Goal: Transaction & Acquisition: Purchase product/service

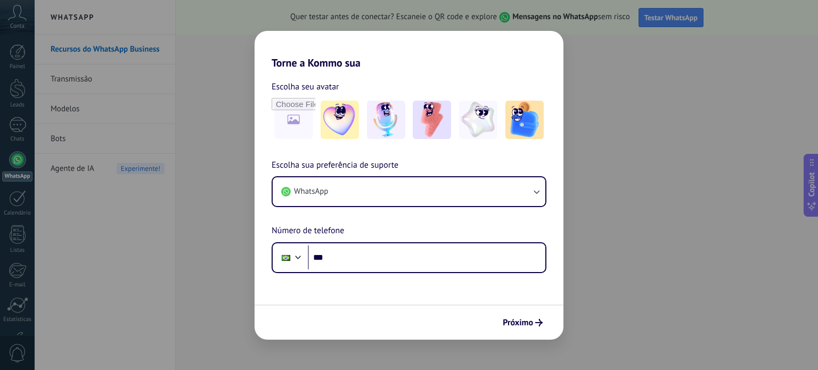
click at [678, 141] on div "Torne a Kommo sua Escolha seu avatar Escolha sua preferência de suporte WhatsAp…" at bounding box center [409, 185] width 818 height 370
click at [17, 22] on div "Torne a Kommo sua Escolha seu avatar Escolha sua preferência de suporte WhatsAp…" at bounding box center [409, 185] width 818 height 370
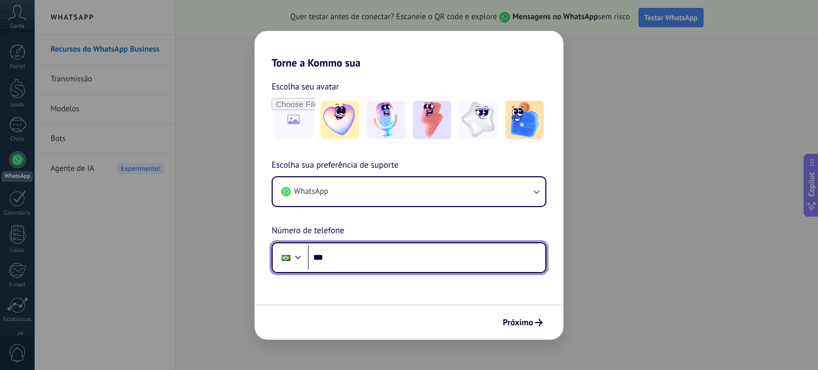
click at [381, 259] on input "***" at bounding box center [427, 258] width 238 height 25
type input "**********"
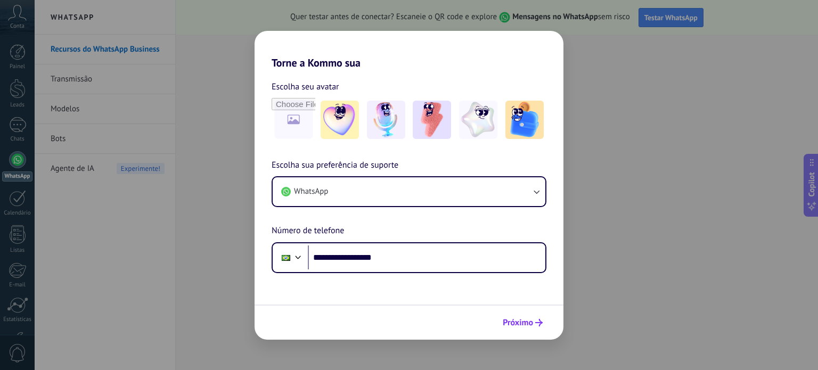
click at [520, 322] on span "Próximo" at bounding box center [518, 322] width 30 height 7
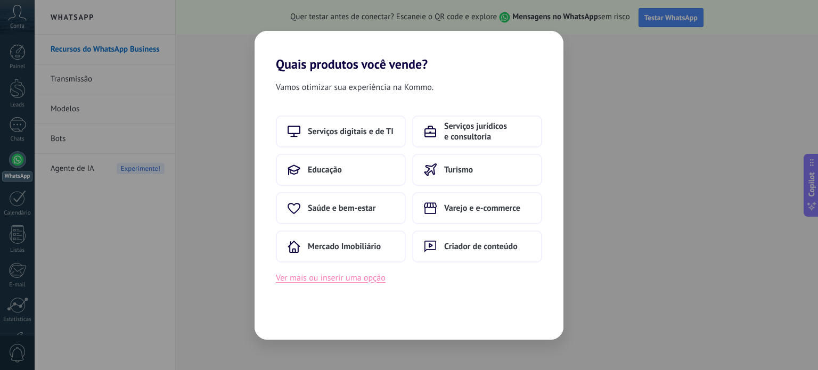
click at [335, 282] on button "Ver mais ou inserir uma opção" at bounding box center [331, 278] width 110 height 14
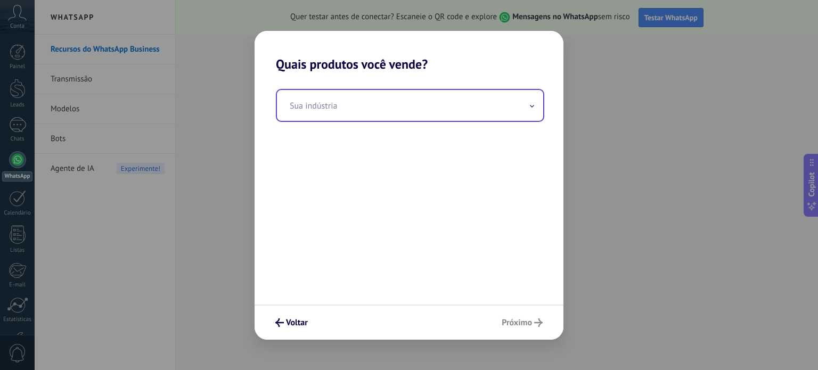
click at [339, 105] on input "text" at bounding box center [410, 105] width 266 height 31
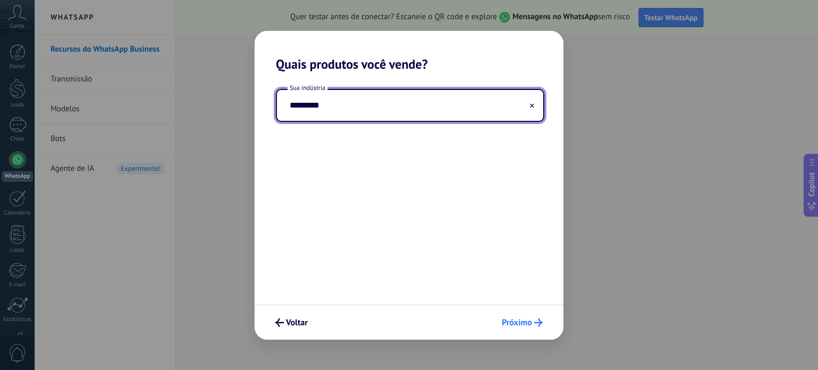
type input "*********"
click at [509, 323] on span "Próximo" at bounding box center [517, 322] width 30 height 7
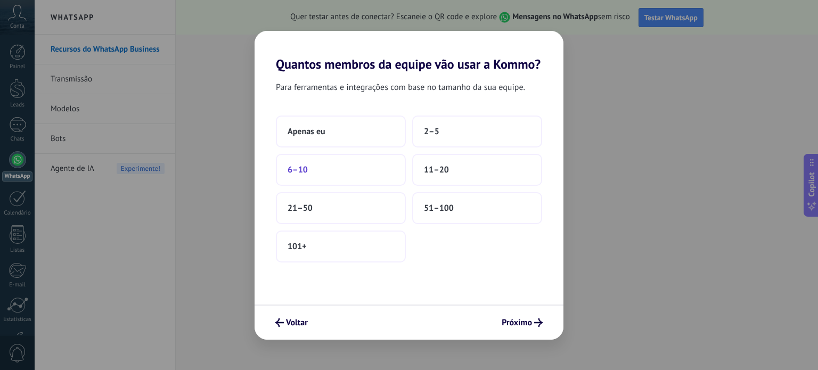
click at [334, 168] on button "6–10" at bounding box center [341, 170] width 130 height 32
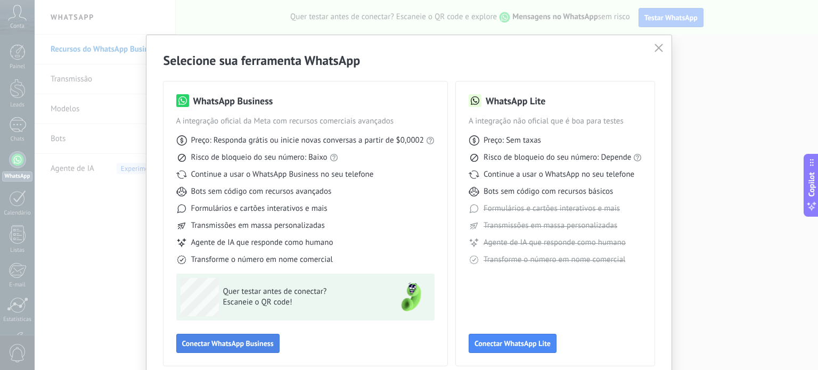
click at [232, 345] on span "Conectar WhatsApp Business" at bounding box center [228, 343] width 92 height 7
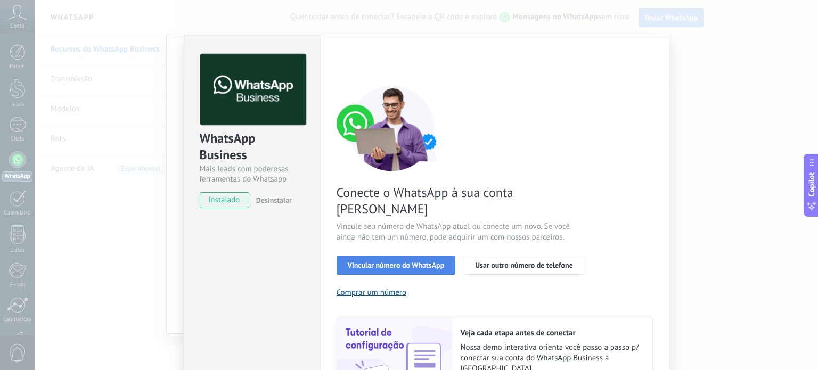
click at [397, 262] on span "Vincular número do WhatsApp" at bounding box center [396, 265] width 97 height 7
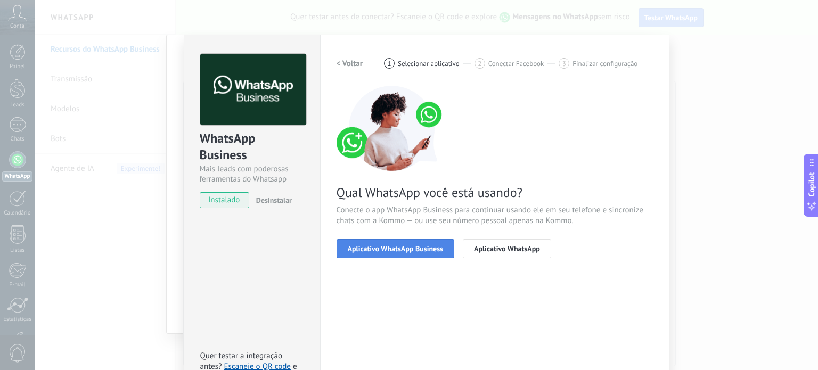
click at [407, 249] on span "Aplicativo WhatsApp Business" at bounding box center [395, 248] width 95 height 7
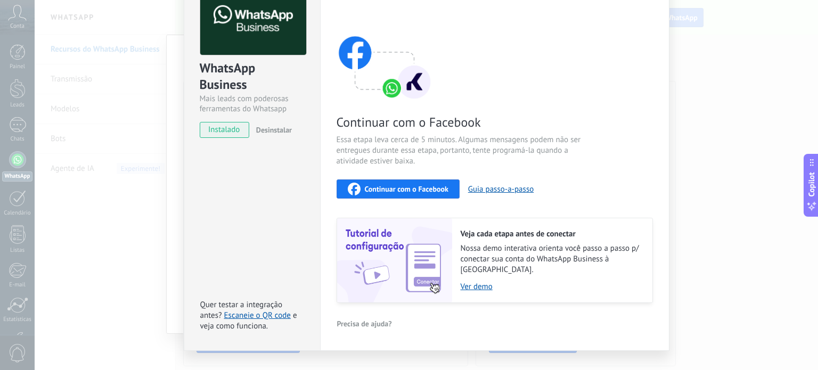
scroll to position [82, 0]
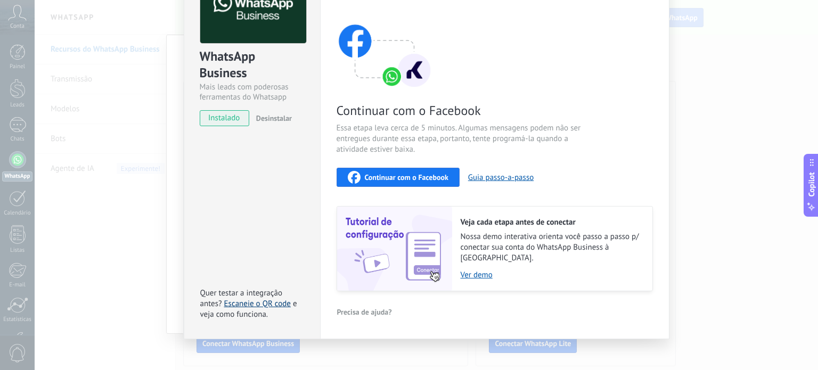
click at [258, 299] on link "Escaneie o QR code" at bounding box center [257, 304] width 67 height 10
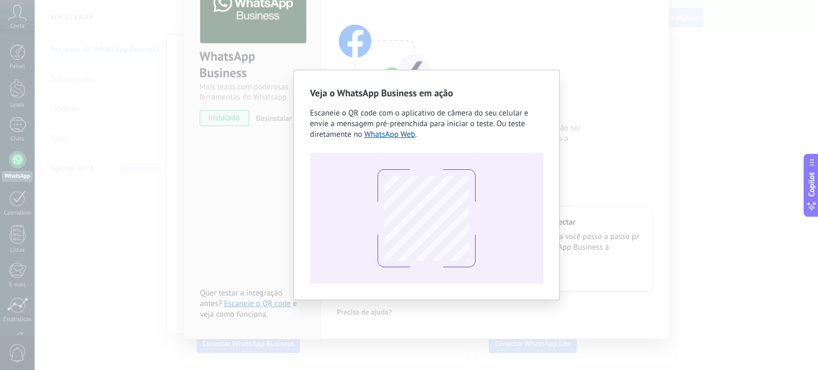
click at [683, 196] on div "Veja o WhatsApp Business em ação Escaneie o QR code com o aplicativo de câmera …" at bounding box center [427, 185] width 784 height 370
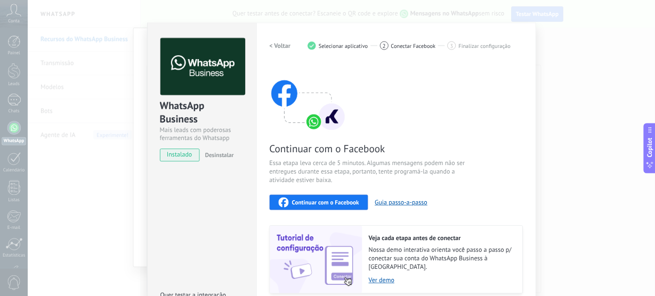
scroll to position [0, 0]
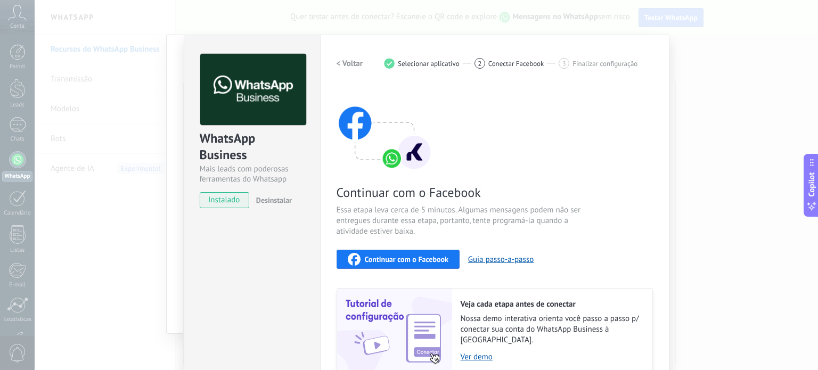
click at [761, 98] on div "WhatsApp Business Mais leads com poderosas ferramentas do Whatsapp instalado De…" at bounding box center [427, 185] width 784 height 370
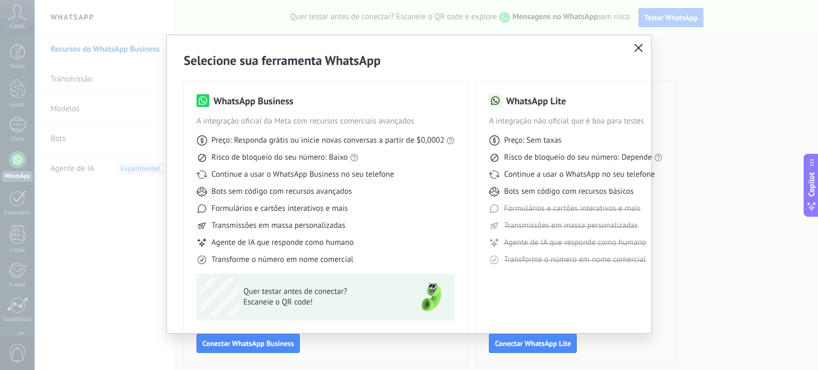
click at [303, 301] on span "Escaneie o QR code!" at bounding box center [321, 302] width 156 height 11
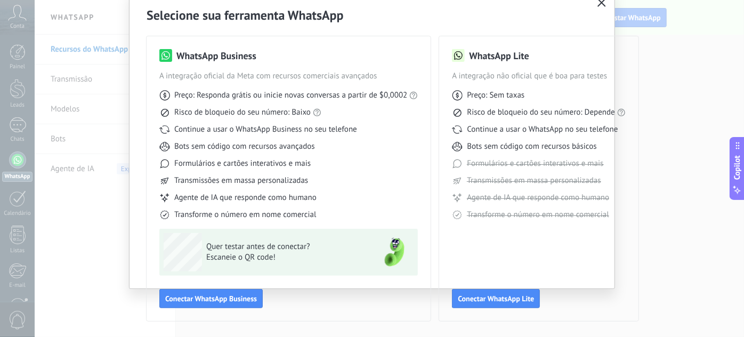
scroll to position [46, 0]
click at [220, 296] on span "Conectar WhatsApp Business" at bounding box center [211, 297] width 92 height 7
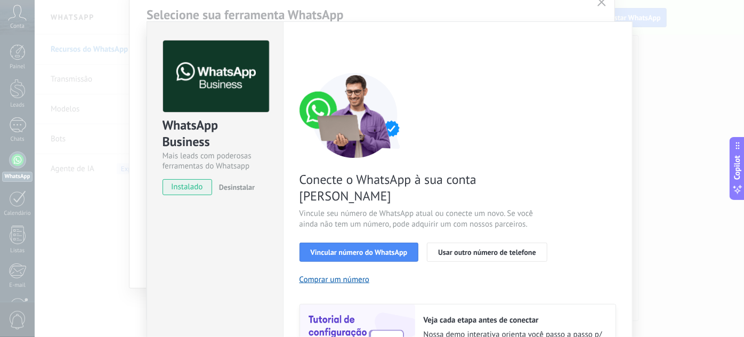
scroll to position [0, 0]
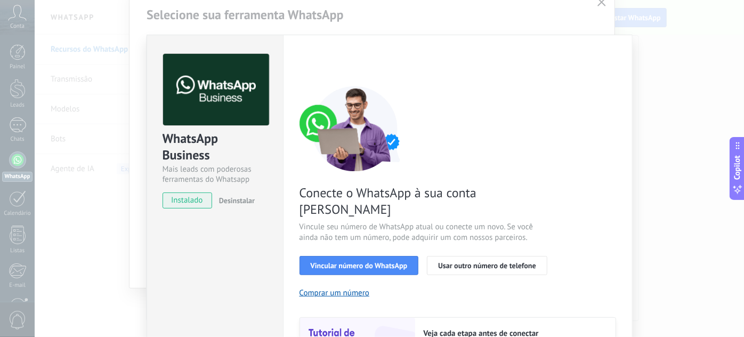
click at [598, 11] on div "WhatsApp Business Mais leads com poderosas ferramentas do Whatsapp instalado De…" at bounding box center [389, 168] width 709 height 337
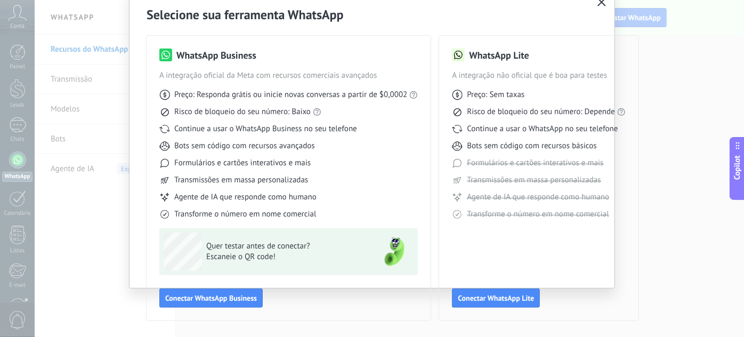
click at [597, 2] on icon "button" at bounding box center [601, 2] width 9 height 9
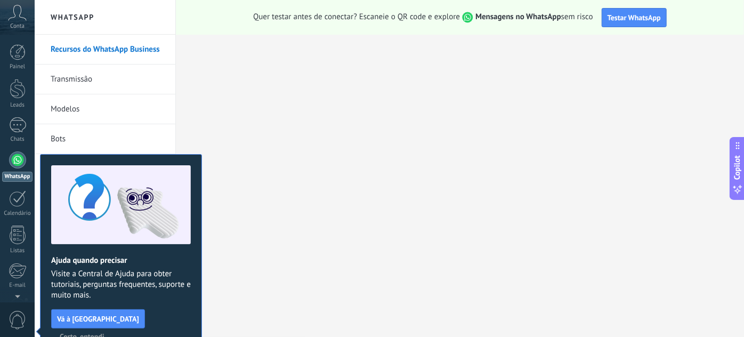
click at [14, 17] on icon at bounding box center [17, 13] width 19 height 16
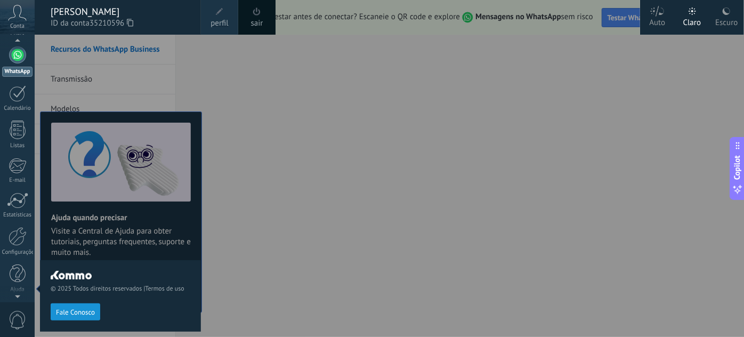
scroll to position [105, 0]
click at [18, 233] on div at bounding box center [18, 235] width 18 height 19
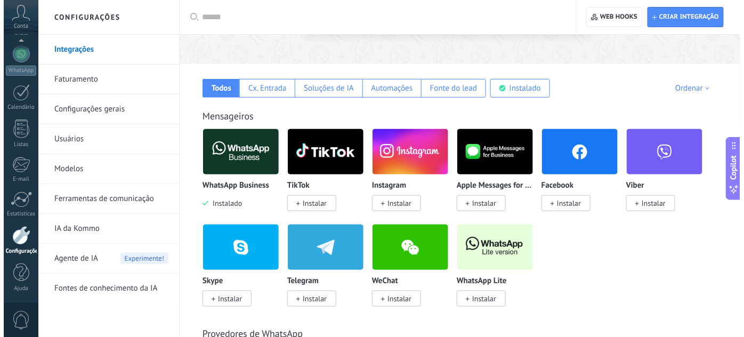
scroll to position [145, 0]
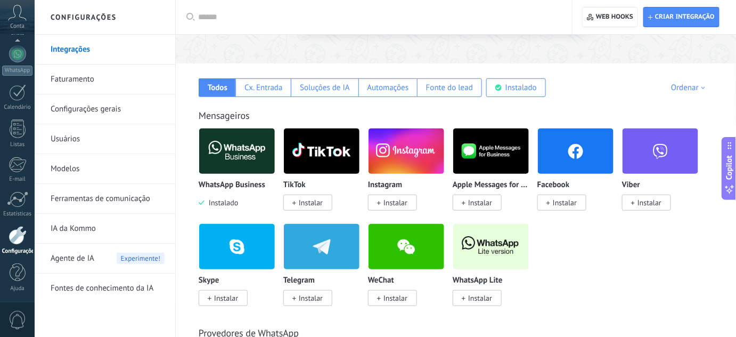
click at [218, 156] on img at bounding box center [237, 151] width 76 height 52
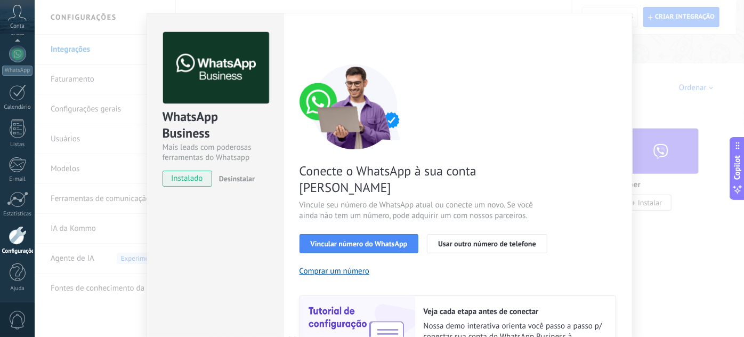
scroll to position [96, 0]
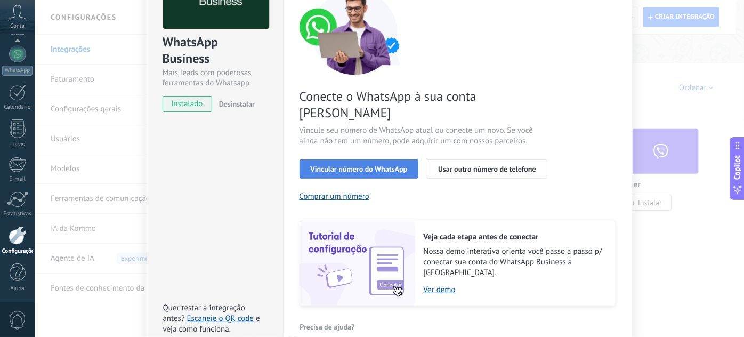
click at [358, 165] on span "Vincular número do WhatsApp" at bounding box center [359, 168] width 97 height 7
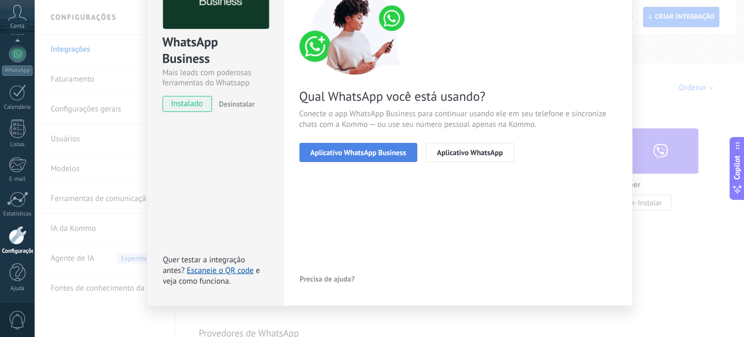
click at [357, 153] on span "Aplicativo WhatsApp Business" at bounding box center [358, 152] width 95 height 7
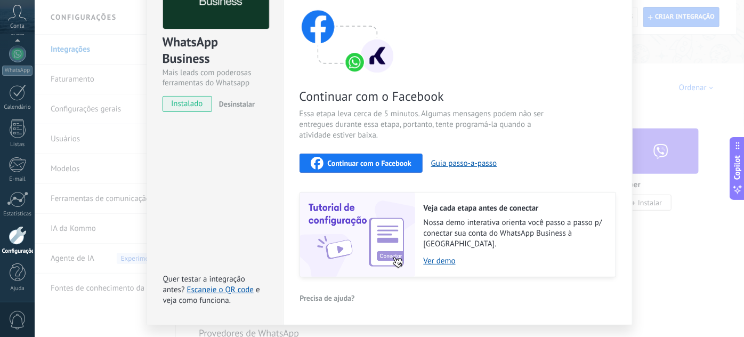
click at [362, 162] on span "Continuar com o Facebook" at bounding box center [370, 162] width 84 height 7
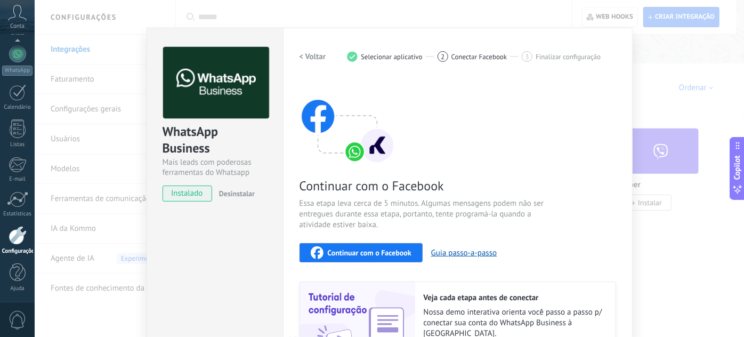
scroll to position [0, 0]
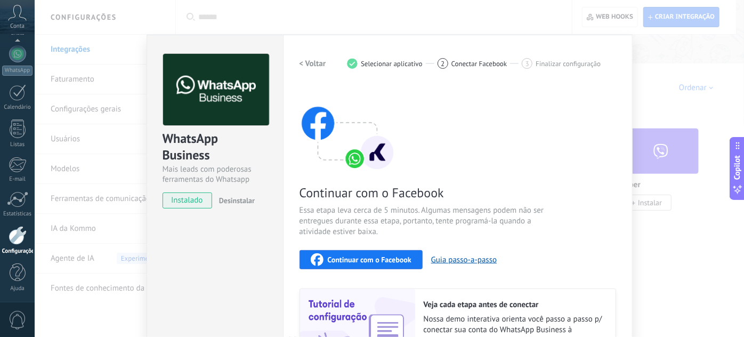
click at [652, 42] on div "WhatsApp Business Mais leads com poderosas ferramentas do Whatsapp instalado De…" at bounding box center [389, 168] width 709 height 337
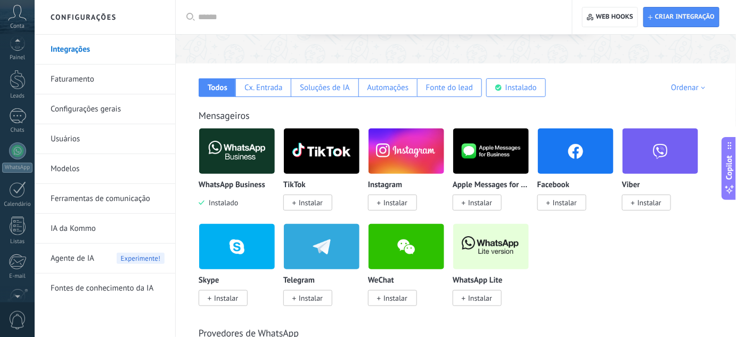
scroll to position [106, 0]
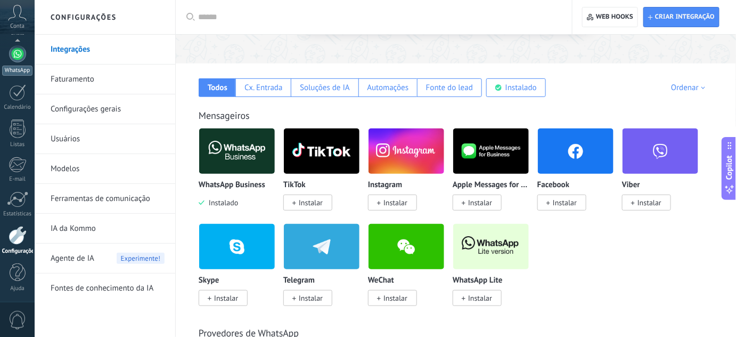
click at [17, 59] on div at bounding box center [17, 53] width 17 height 17
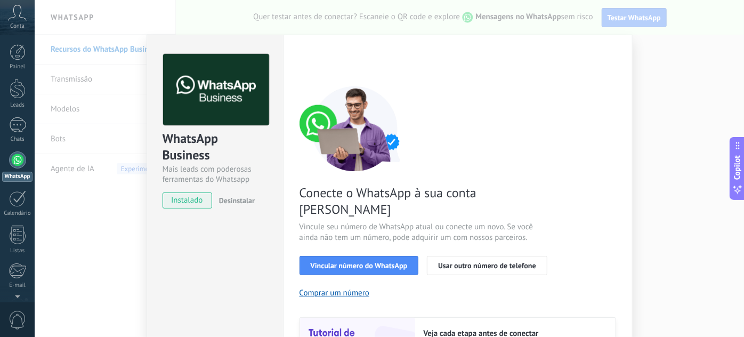
drag, startPoint x: 714, startPoint y: 68, endPoint x: 711, endPoint y: 74, distance: 6.9
click at [716, 68] on div "WhatsApp Business Mais leads com poderosas ferramentas do Whatsapp instalado De…" at bounding box center [389, 168] width 709 height 337
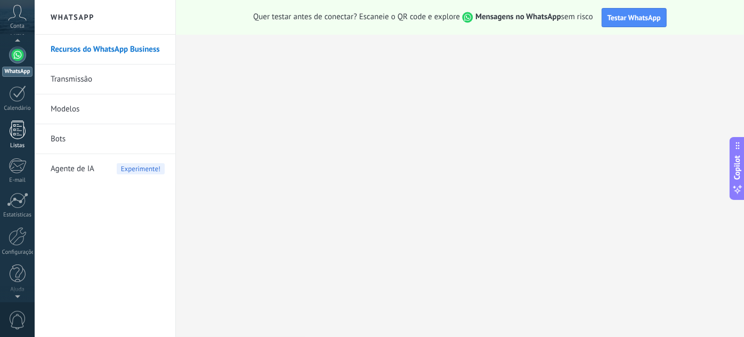
scroll to position [105, 0]
click at [17, 240] on div at bounding box center [18, 235] width 18 height 19
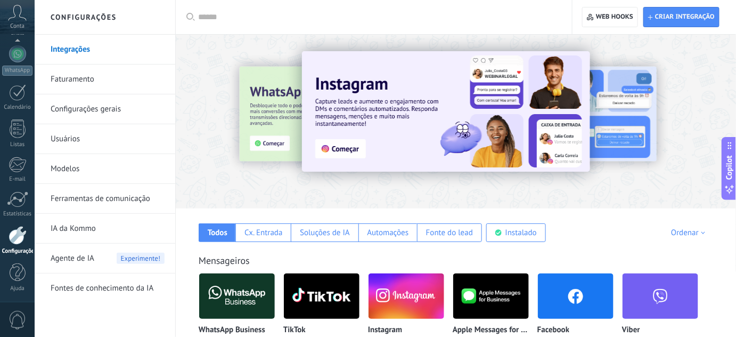
click at [75, 78] on link "Faturamento" at bounding box center [108, 79] width 114 height 30
click at [78, 82] on link "Faturamento" at bounding box center [108, 79] width 114 height 30
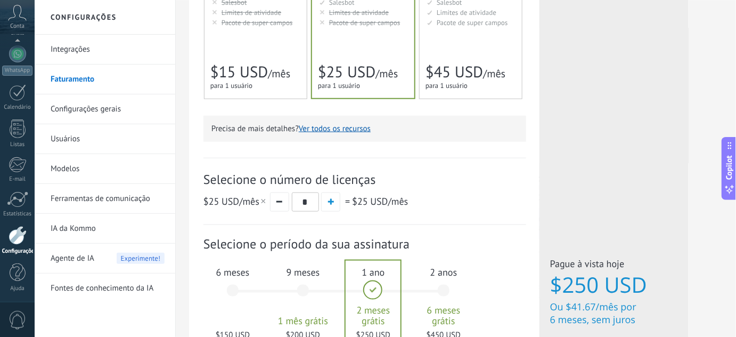
scroll to position [339, 0]
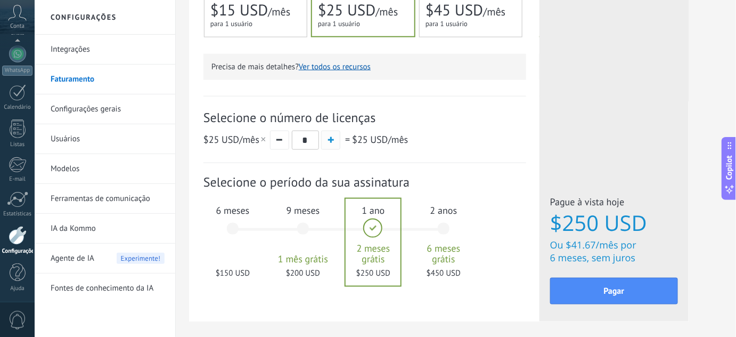
click at [332, 143] on span "button" at bounding box center [331, 140] width 6 height 6
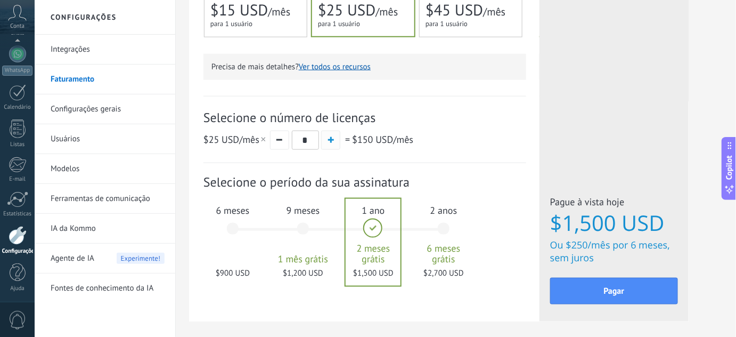
click at [332, 143] on span "button" at bounding box center [331, 140] width 6 height 6
type input "*"
click at [239, 238] on div "6 meses $1,050 USD" at bounding box center [233, 233] width 58 height 75
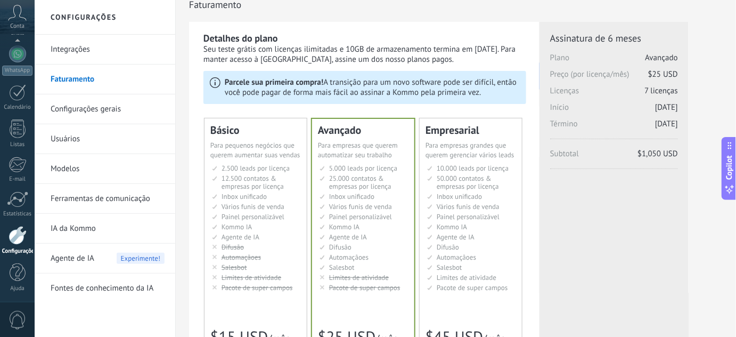
scroll to position [0, 0]
